Goal: Use online tool/utility: Utilize a website feature to perform a specific function

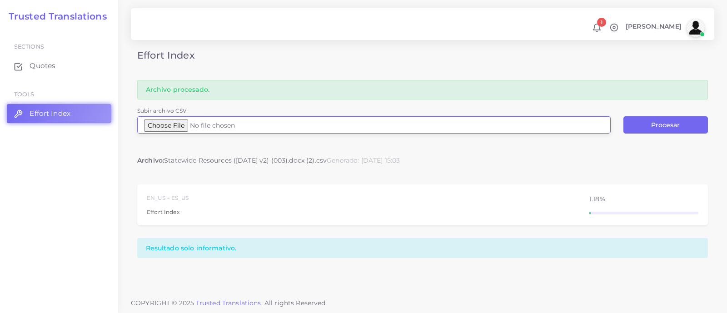
click at [166, 125] on input "Subir archivo CSV" at bounding box center [373, 124] width 473 height 17
type input "C:\fakepath\Xerox Scan_09112025162353.docx.csv"
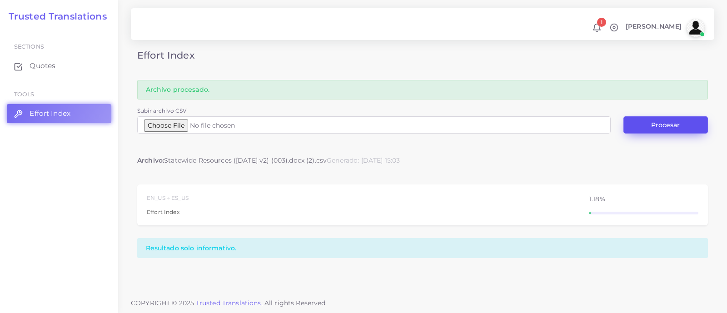
click at [642, 123] on button "Procesar" at bounding box center [665, 124] width 84 height 17
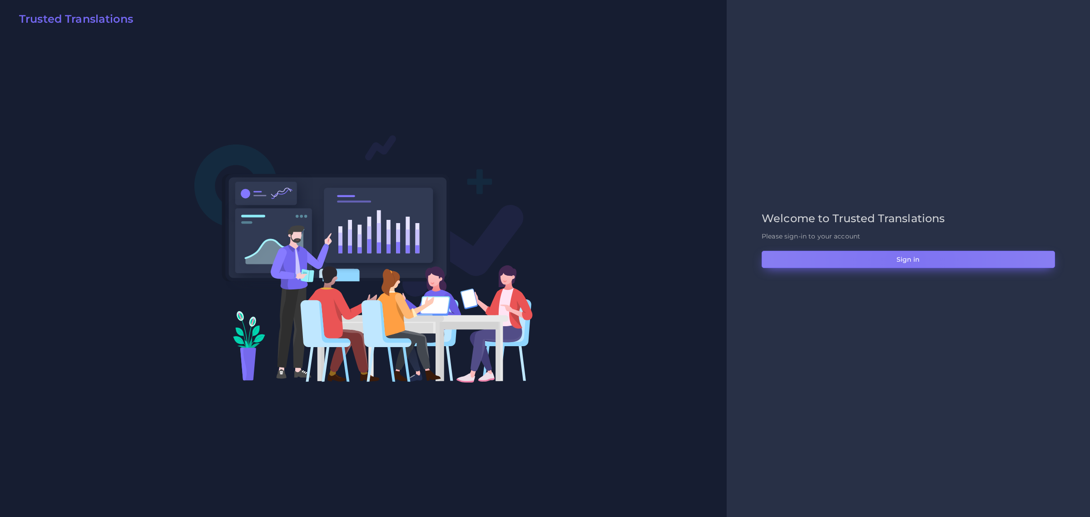
click at [906, 262] on button "Sign in" at bounding box center [908, 259] width 293 height 17
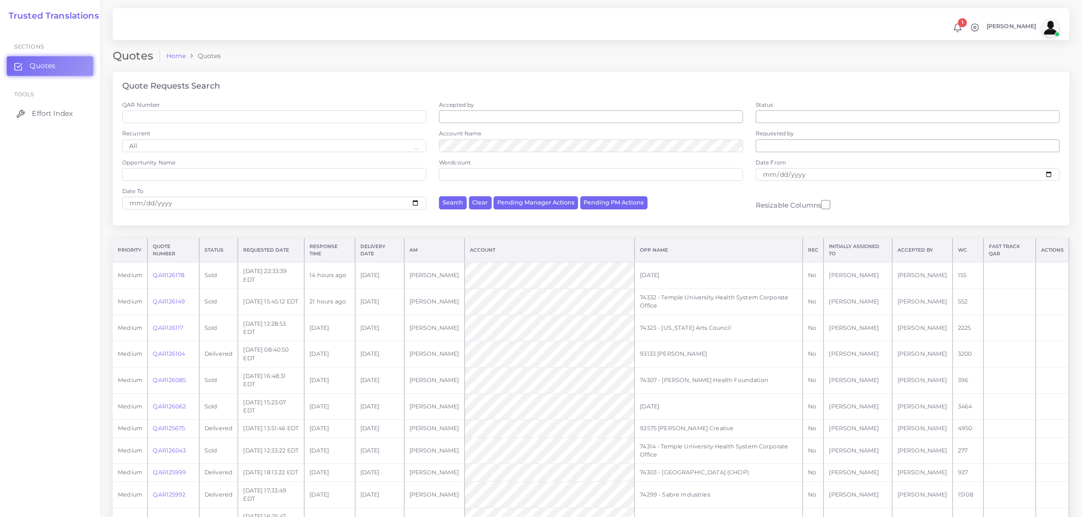
click at [48, 113] on span "Effort Index" at bounding box center [52, 114] width 41 height 10
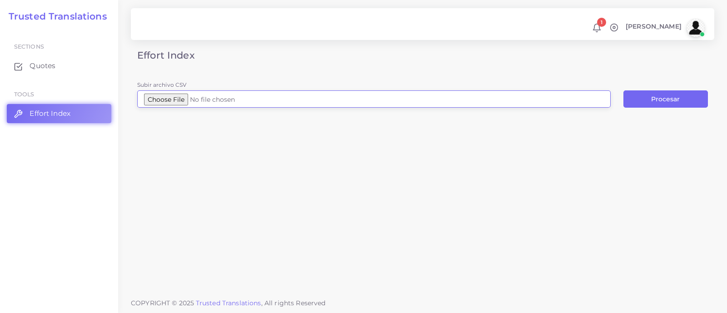
click at [197, 97] on input "Subir archivo CSV" at bounding box center [373, 98] width 473 height 17
type input "C:\fakepath\Xerox Scan_09112025162353.docx.csv"
click at [659, 98] on button "Procesar" at bounding box center [665, 98] width 84 height 17
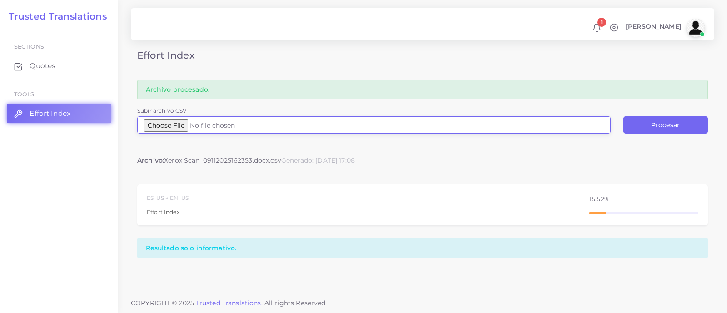
click at [194, 124] on input "Subir archivo CSV" at bounding box center [373, 124] width 473 height 17
type input "C:\fakepath\Logfile 3 (4).csv"
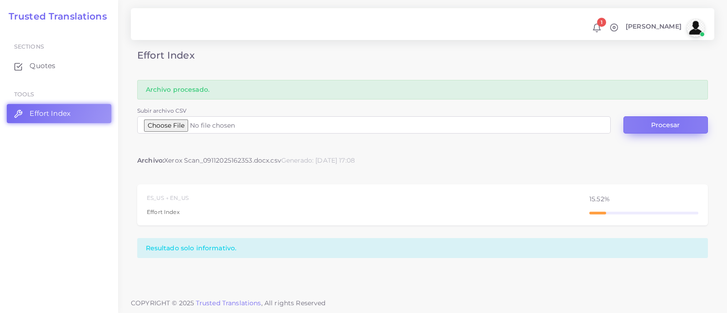
click at [666, 121] on button "Procesar" at bounding box center [665, 124] width 84 height 17
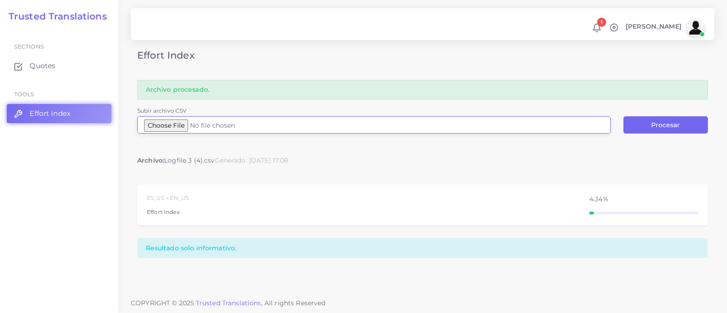
click at [160, 128] on input "Subir archivo CSV" at bounding box center [373, 124] width 473 height 17
type input "C:\fakepath\Logfile 4 (5).csv"
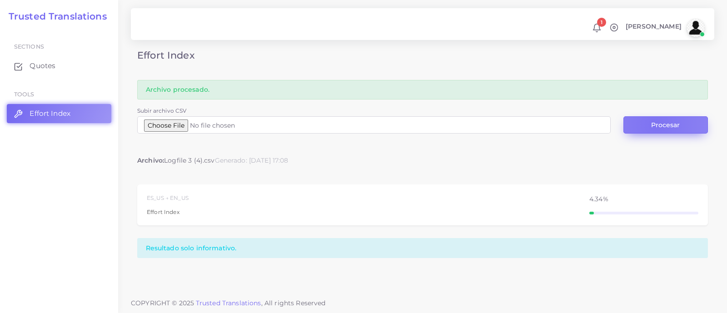
click at [654, 125] on button "Procesar" at bounding box center [665, 124] width 84 height 17
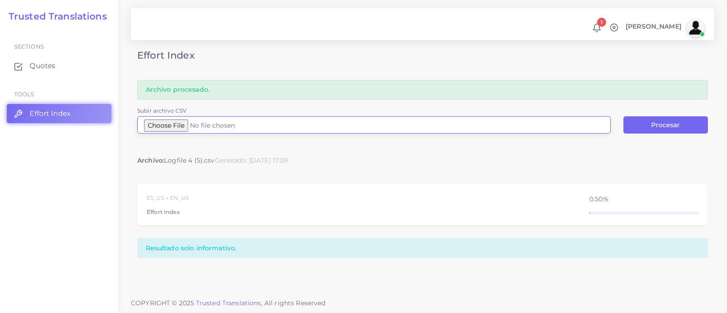
click at [202, 123] on input "Subir archivo CSV" at bounding box center [373, 124] width 473 height 17
type input "C:\fakepath\Logfile 4 (5).csv"
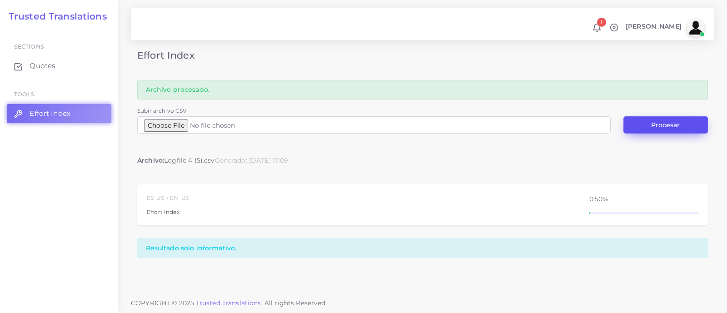
click at [659, 126] on button "Procesar" at bounding box center [665, 124] width 84 height 17
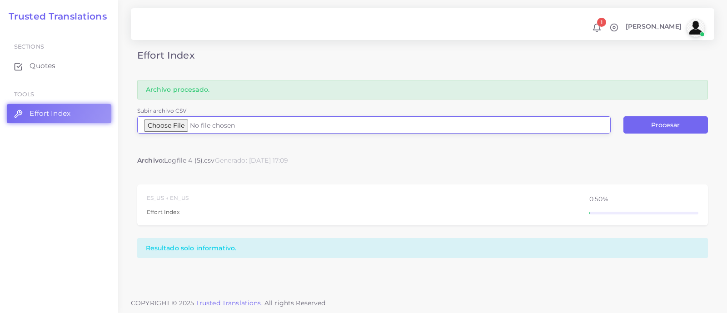
click at [180, 121] on input "Subir archivo CSV" at bounding box center [373, 124] width 473 height 17
type input "C:\fakepath\2025-09-15 15-42.docx.csv"
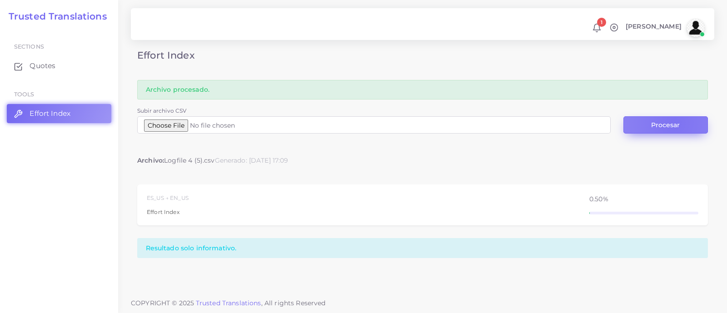
click at [675, 124] on button "Procesar" at bounding box center [665, 124] width 84 height 17
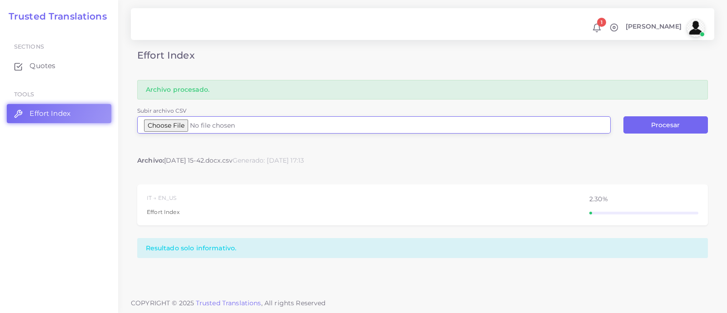
click at [186, 127] on input "Subir archivo CSV" at bounding box center [373, 124] width 473 height 17
type input "C:\fakepath\[DATE] 15-42.docx (1).csv"
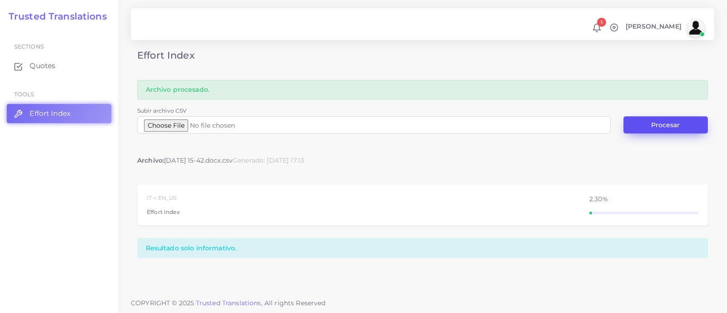
click at [670, 122] on button "Procesar" at bounding box center [665, 124] width 84 height 17
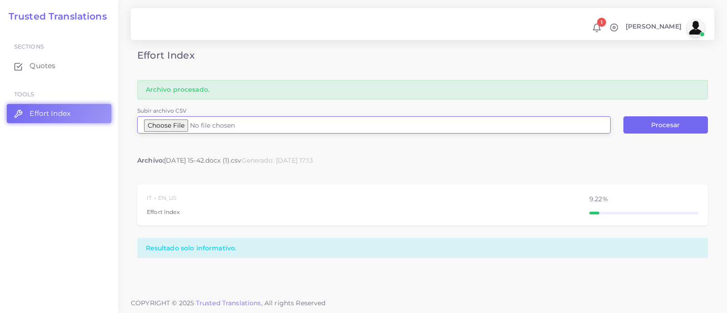
click at [164, 123] on input "Subir archivo CSV" at bounding box center [373, 124] width 473 height 17
type input "C:\fakepath\Logfile 4 (6).csv"
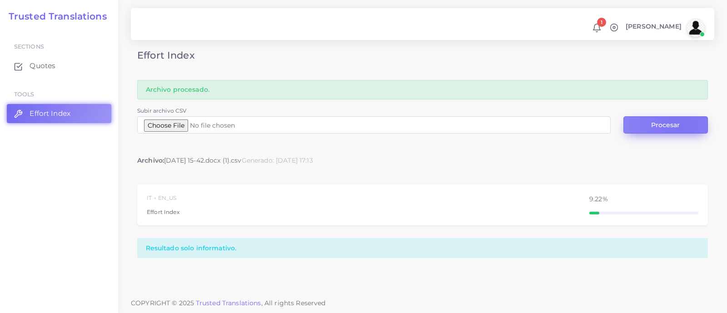
click at [679, 126] on button "Procesar" at bounding box center [665, 124] width 84 height 17
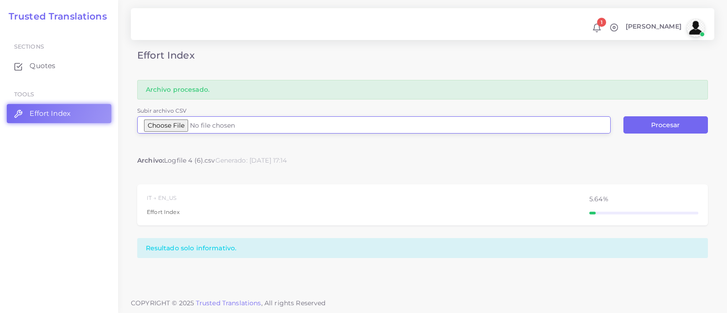
click at [188, 126] on input "Subir archivo CSV" at bounding box center [373, 124] width 473 height 17
type input "C:\fakepath\eHFrys_DietitianBenefit_H3551-004_KHD01_26_M.idml.csv"
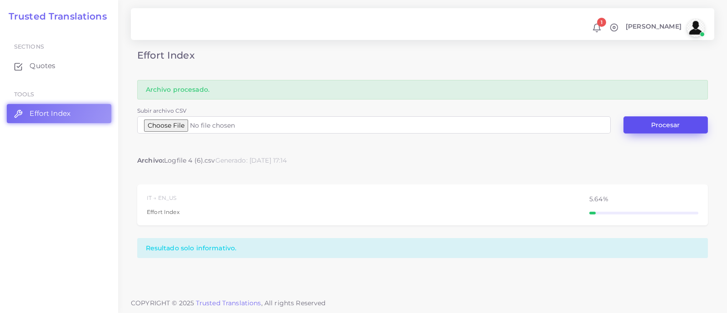
click at [658, 124] on button "Procesar" at bounding box center [665, 124] width 84 height 17
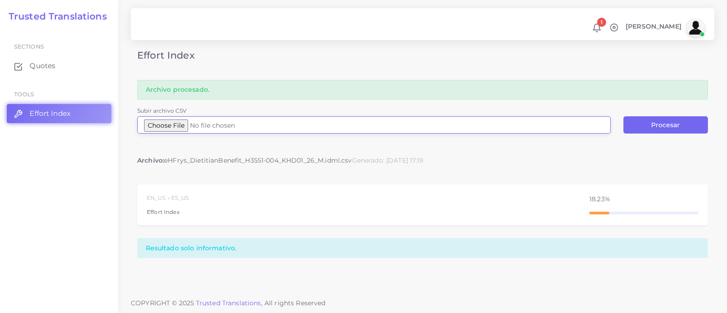
click at [182, 119] on input "Subir archivo CSV" at bounding box center [373, 124] width 473 height 17
type input "C:\fakepath\eHFrys_DietitianBenefit_H3551-004_KHD01_26_M.idml (1).csv"
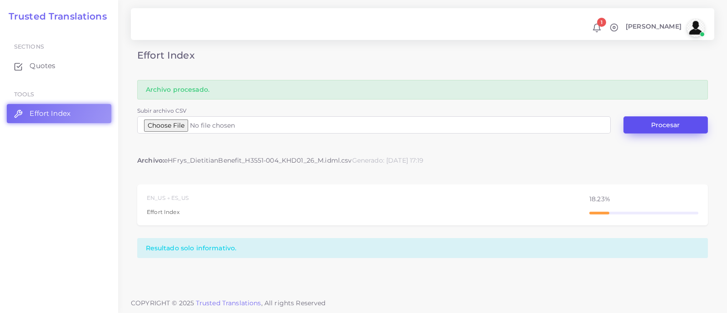
click at [679, 127] on button "Procesar" at bounding box center [665, 124] width 84 height 17
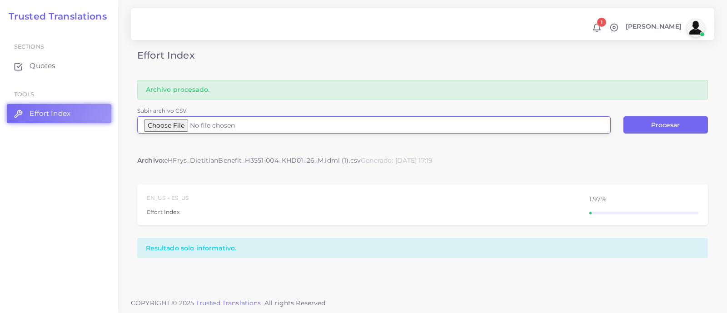
click at [179, 123] on input "Subir archivo CSV" at bounding box center [373, 124] width 473 height 17
type input "C:\fakepath\eHFrys_DietitianBenefit_H3551-004_KHD01_26_M.idml (2).csv"
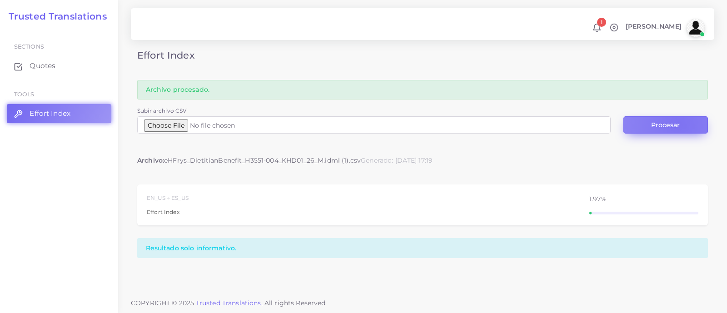
click at [679, 124] on button "Procesar" at bounding box center [665, 124] width 84 height 17
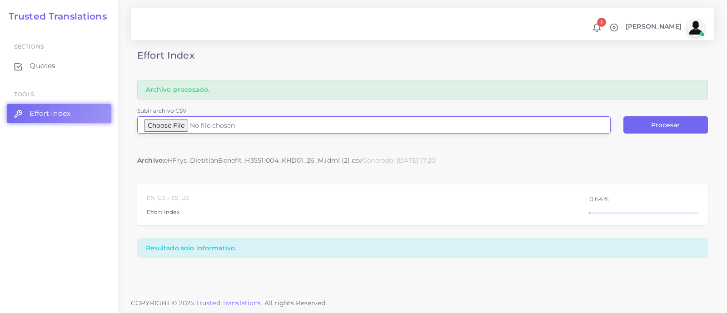
click at [171, 125] on input "Subir archivo CSV" at bounding box center [373, 124] width 473 height 17
type input "C:\fakepath\Bed Hold Request Form - Skilled Nursing [DOMAIN_NAME] [DATE] Draft.…"
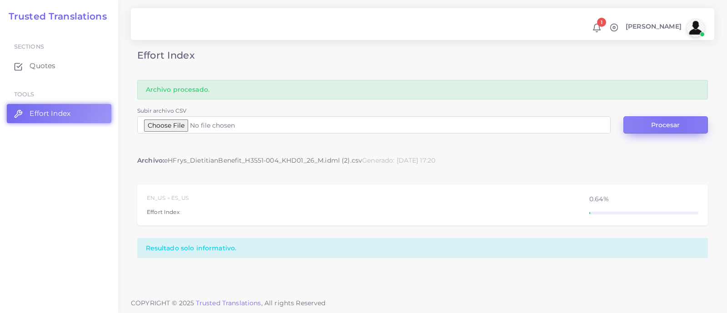
click at [673, 124] on button "Procesar" at bounding box center [665, 124] width 84 height 17
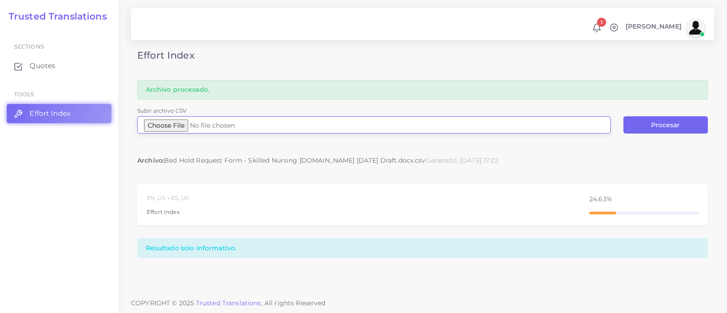
click at [194, 125] on input "Subir archivo CSV" at bounding box center [373, 124] width 473 height 17
type input "C:\fakepath\Bed Hold Request Form - Skilled Nursing [DOMAIN_NAME] [DATE] Draft.…"
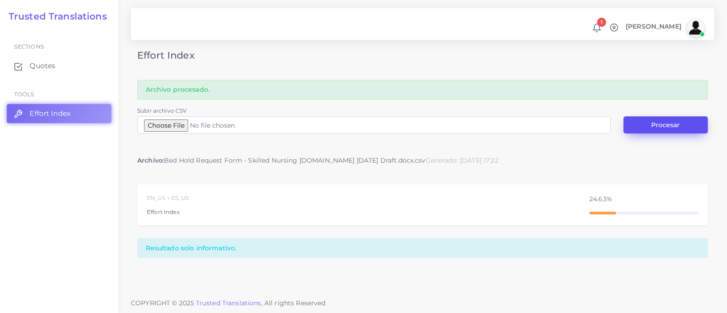
click at [662, 124] on button "Procesar" at bounding box center [665, 124] width 84 height 17
